Goal: Find specific page/section: Find specific page/section

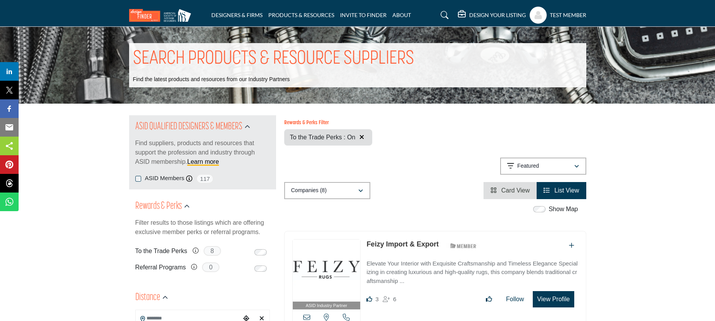
click at [493, 15] on h5 "DESIGN YOUR LISTING" at bounding box center [497, 15] width 57 height 7
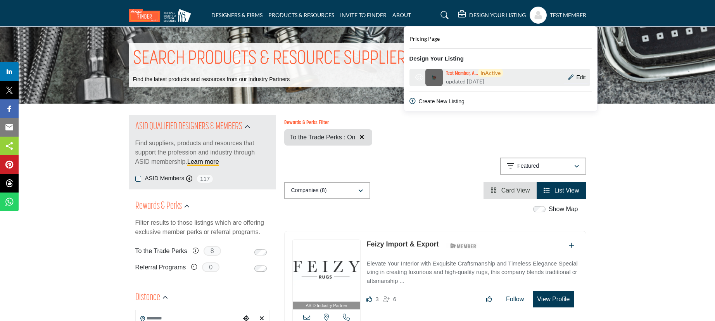
click at [478, 74] on span "InActive" at bounding box center [490, 73] width 25 height 8
